Goal: Transaction & Acquisition: Purchase product/service

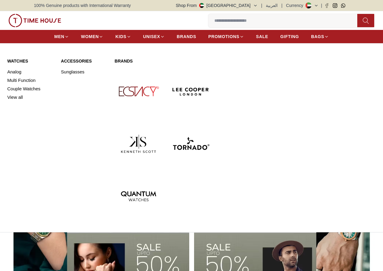
click at [81, 37] on span "WOMEN" at bounding box center [90, 37] width 18 height 6
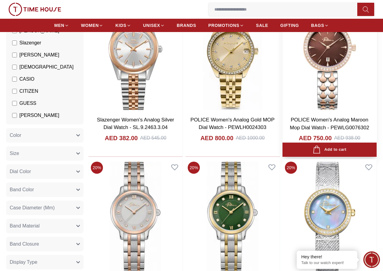
scroll to position [91, 0]
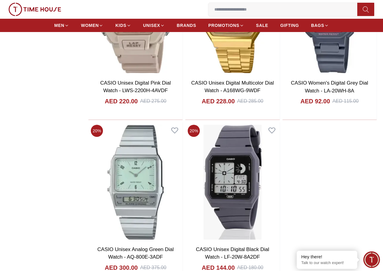
scroll to position [968, 0]
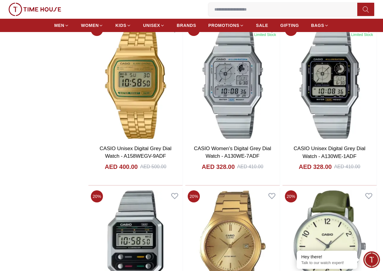
scroll to position [2572, 0]
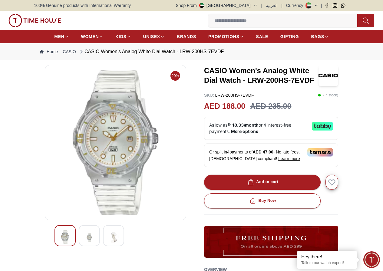
click at [108, 235] on img at bounding box center [113, 238] width 11 height 15
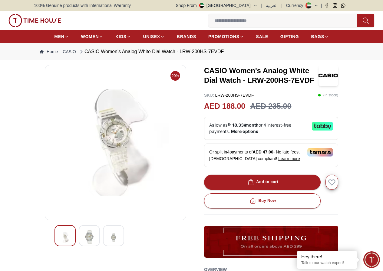
click at [80, 231] on div at bounding box center [89, 235] width 21 height 21
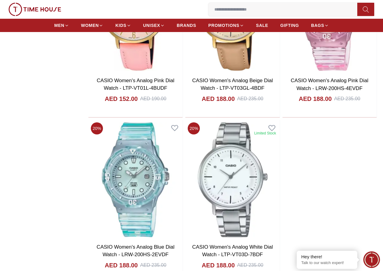
scroll to position [969, 0]
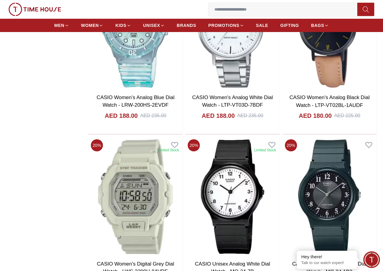
scroll to position [1121, 0]
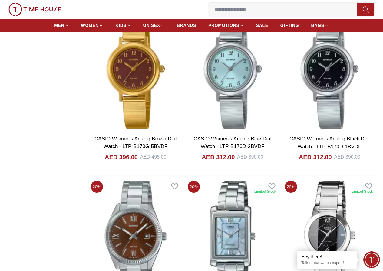
scroll to position [1907, 0]
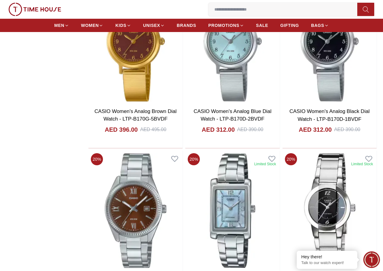
scroll to position [2028, 0]
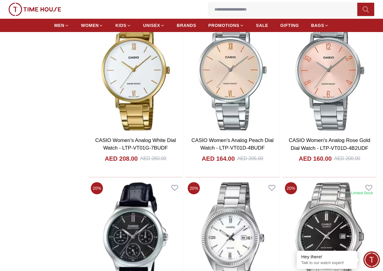
scroll to position [3753, 0]
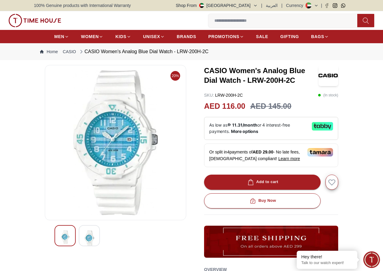
click at [84, 239] on img at bounding box center [89, 239] width 11 height 16
click at [84, 236] on img at bounding box center [89, 238] width 11 height 14
click at [0, 0] on icon at bounding box center [0, 0] width 0 height 0
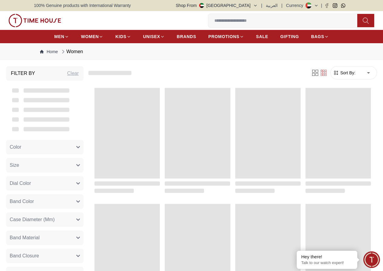
scroll to position [516, 0]
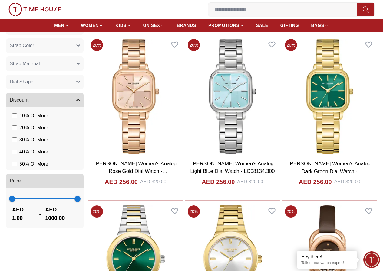
scroll to position [393, 0]
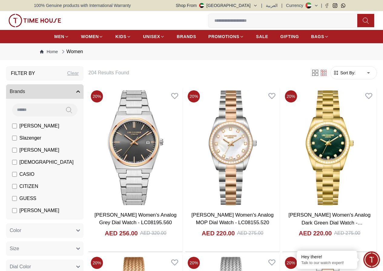
scroll to position [121, 0]
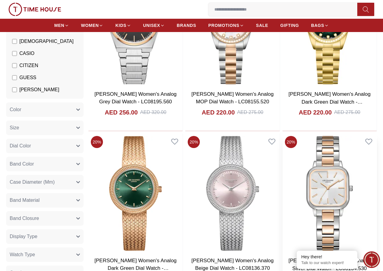
click at [322, 162] on img at bounding box center [329, 194] width 94 height 120
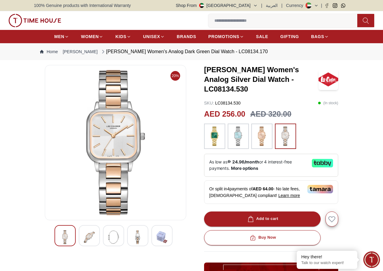
click at [231, 131] on img at bounding box center [238, 136] width 15 height 19
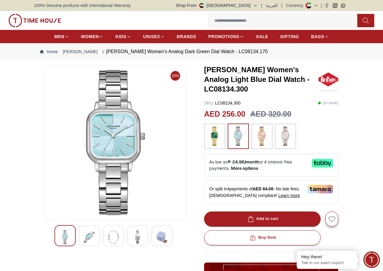
click at [278, 133] on img at bounding box center [285, 136] width 15 height 19
